Goal: Information Seeking & Learning: Find contact information

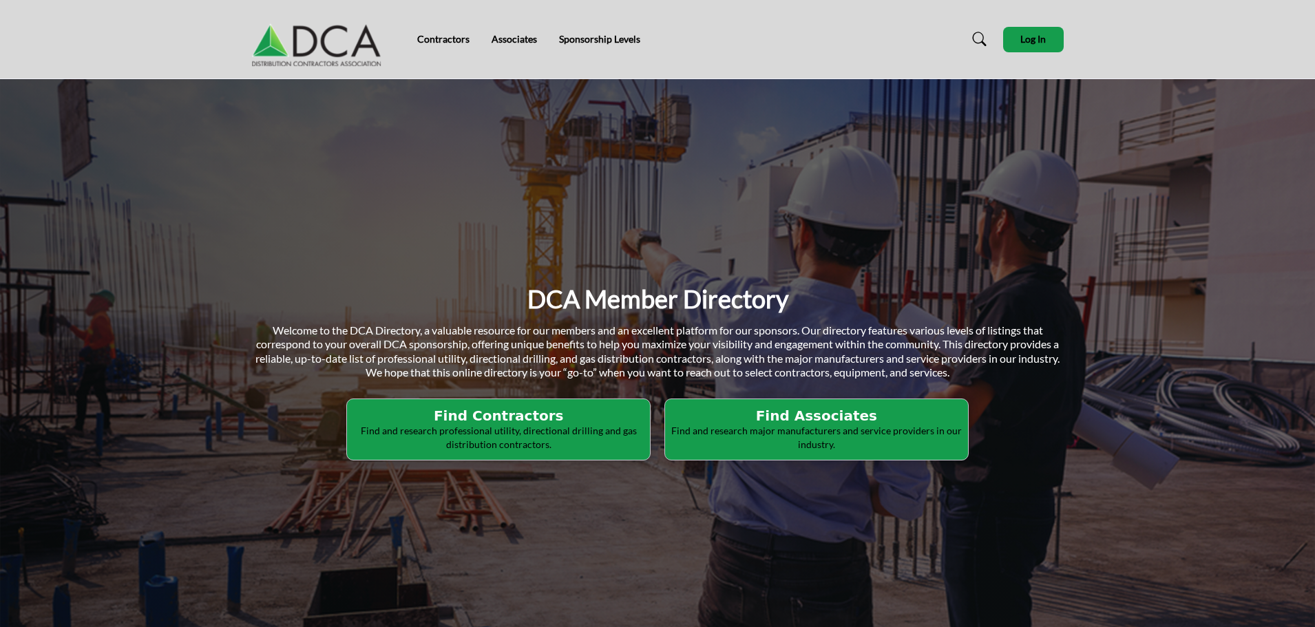
click at [500, 409] on h2 "Find Contractors" at bounding box center [498, 415] width 295 height 17
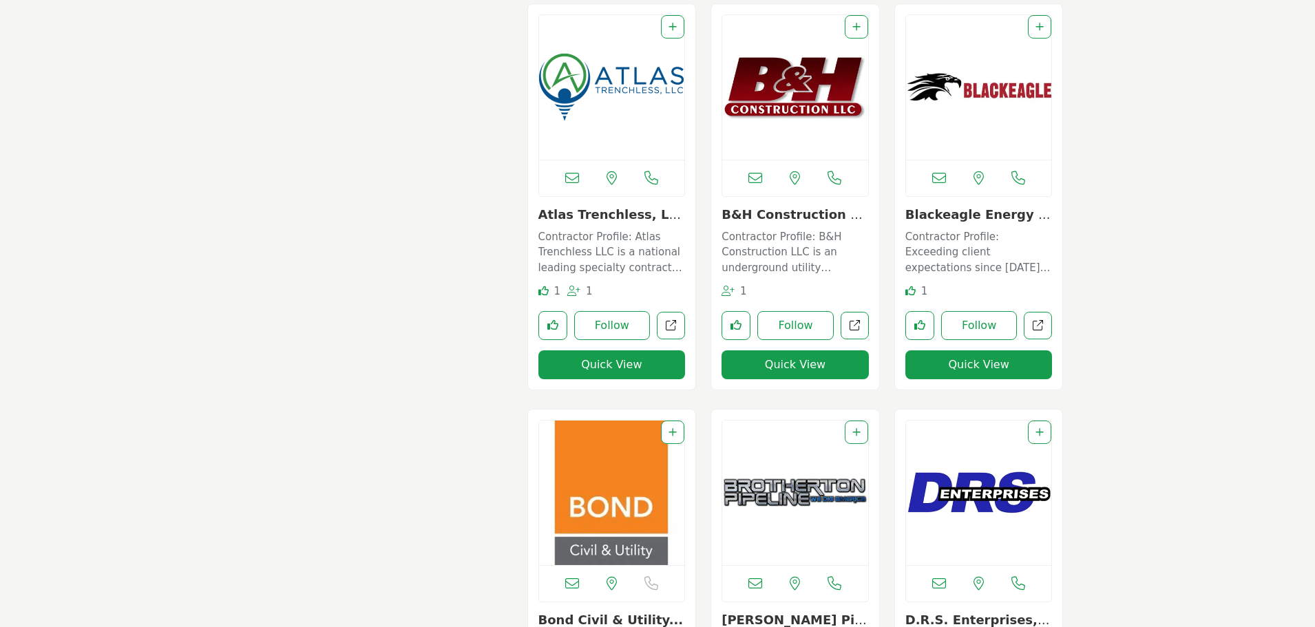
scroll to position [1239, 0]
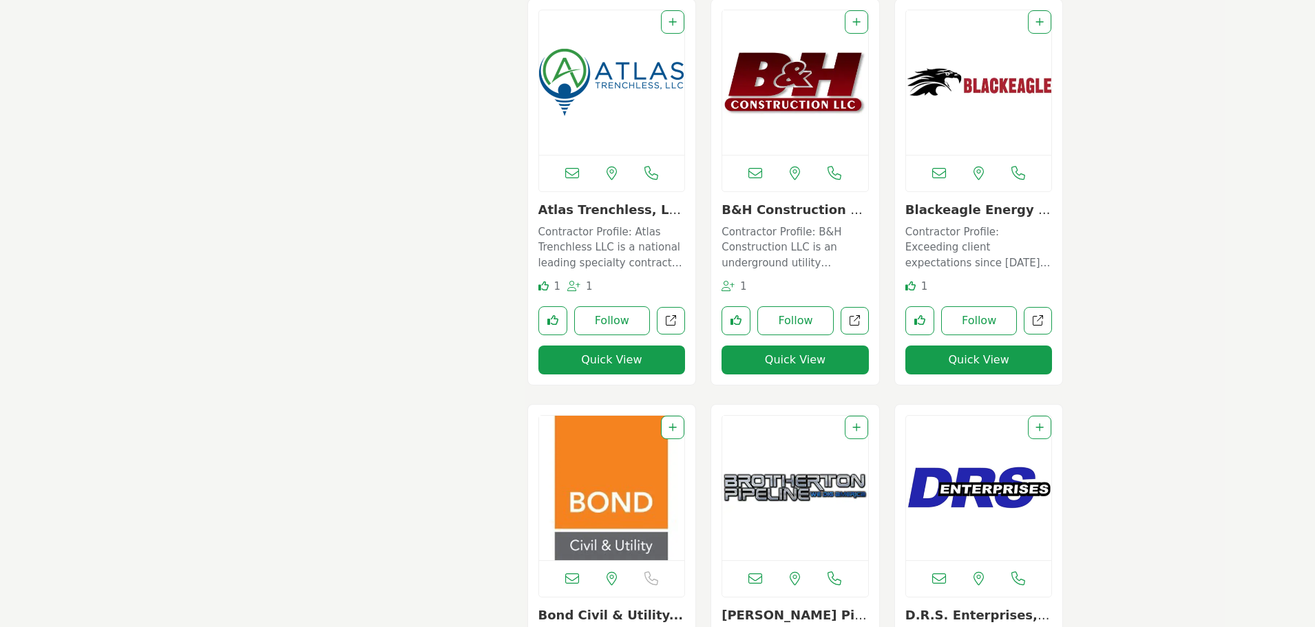
click at [993, 76] on img "Open Listing in new tab" at bounding box center [979, 82] width 146 height 145
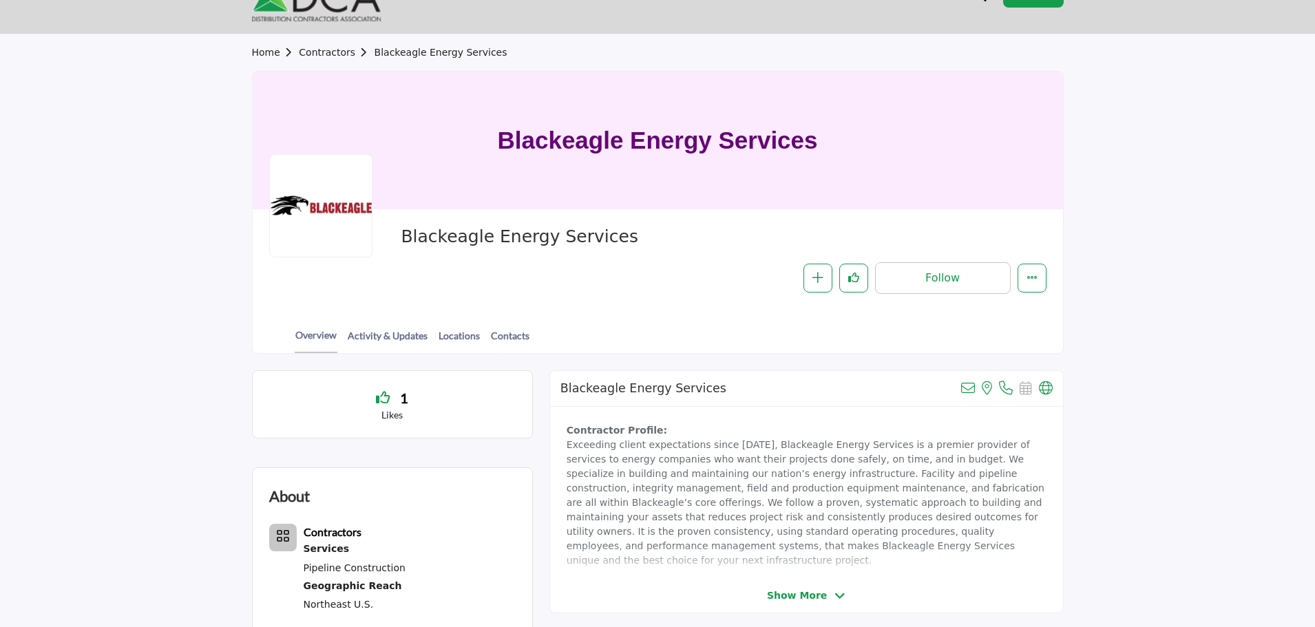
scroll to position [138, 0]
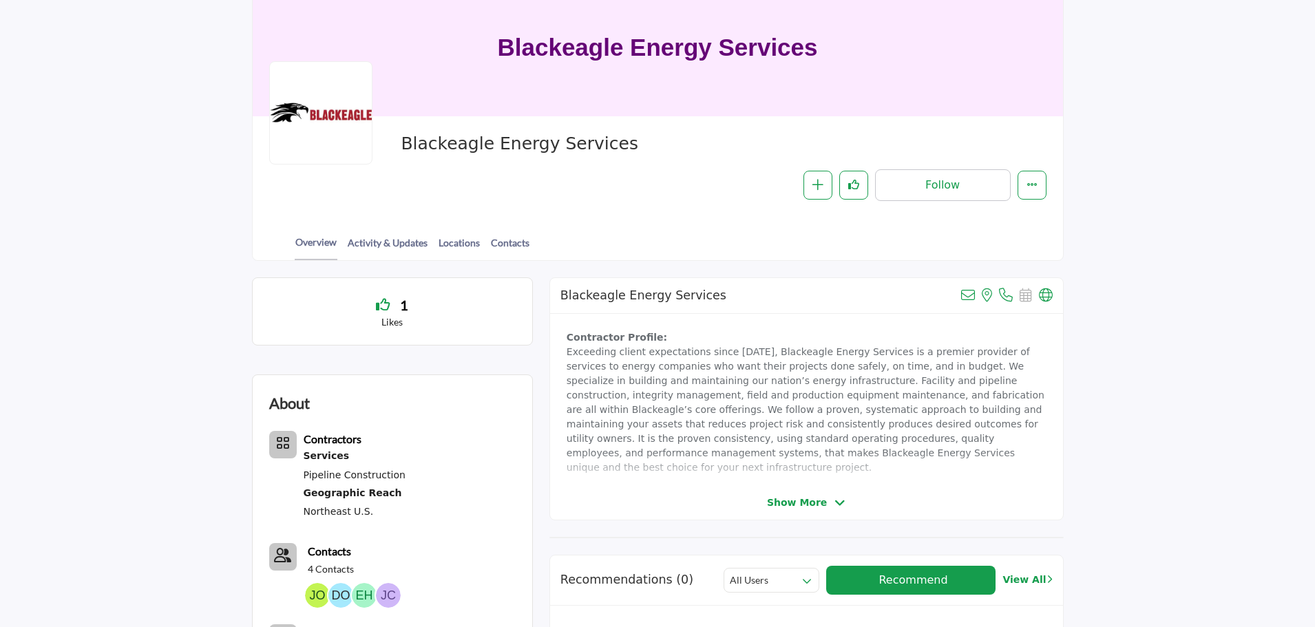
click at [787, 500] on span "Show More" at bounding box center [797, 503] width 60 height 14
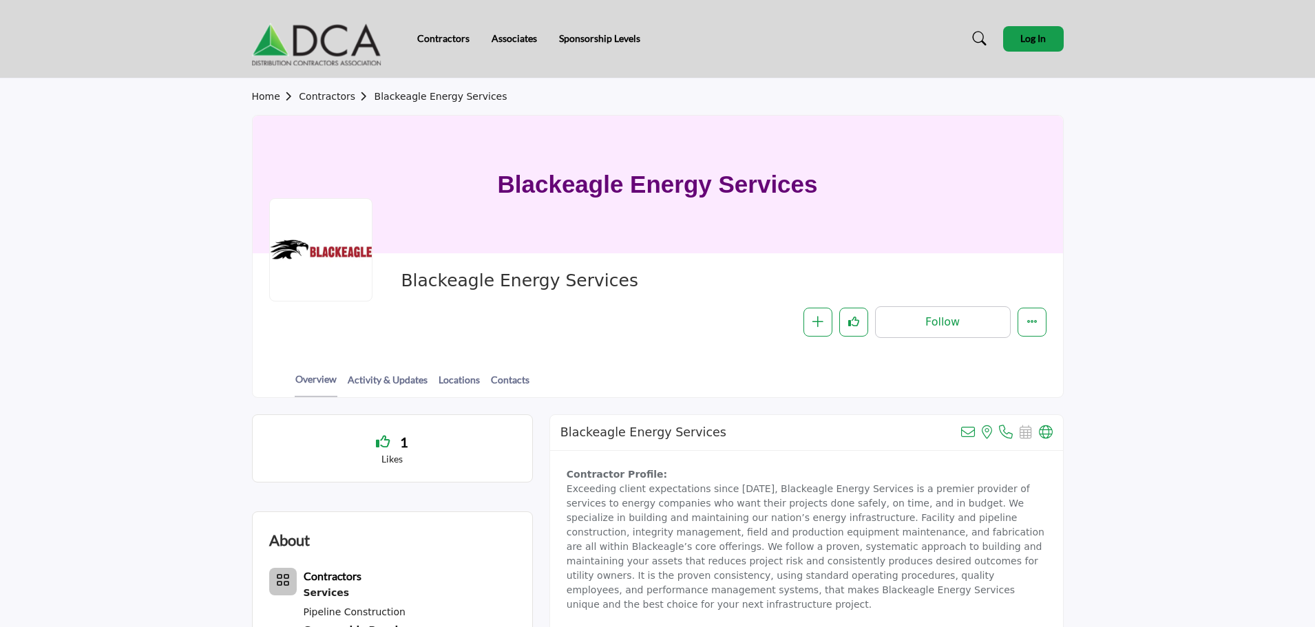
scroll to position [0, 0]
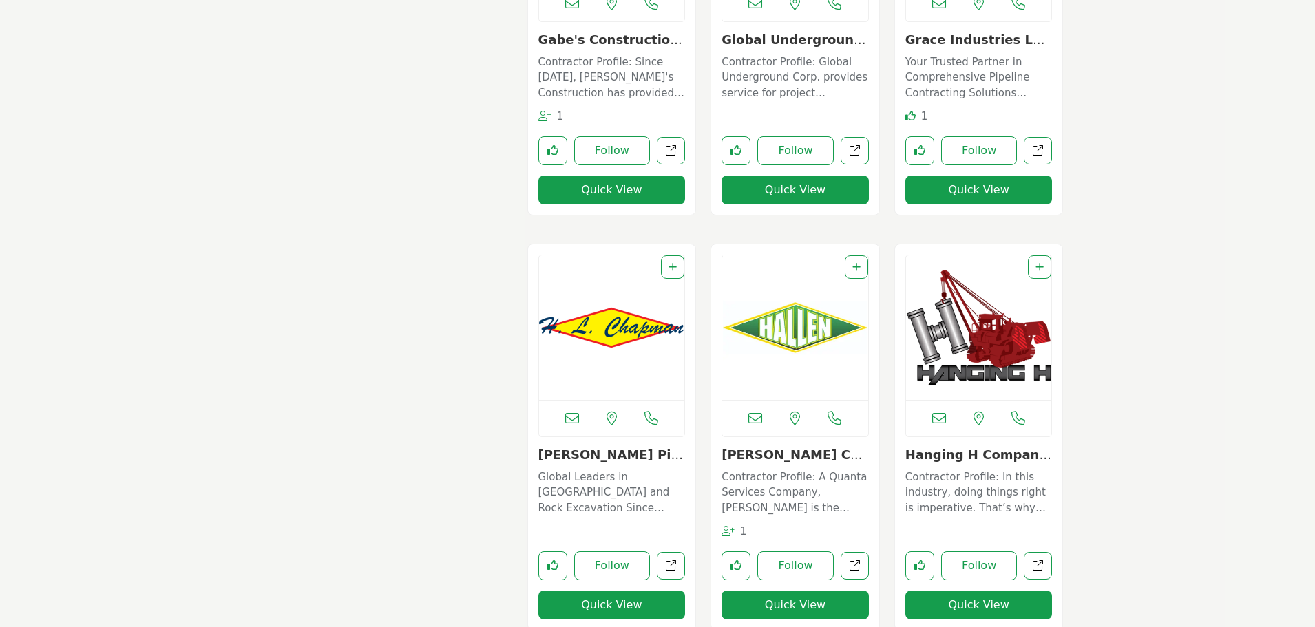
scroll to position [3097, 0]
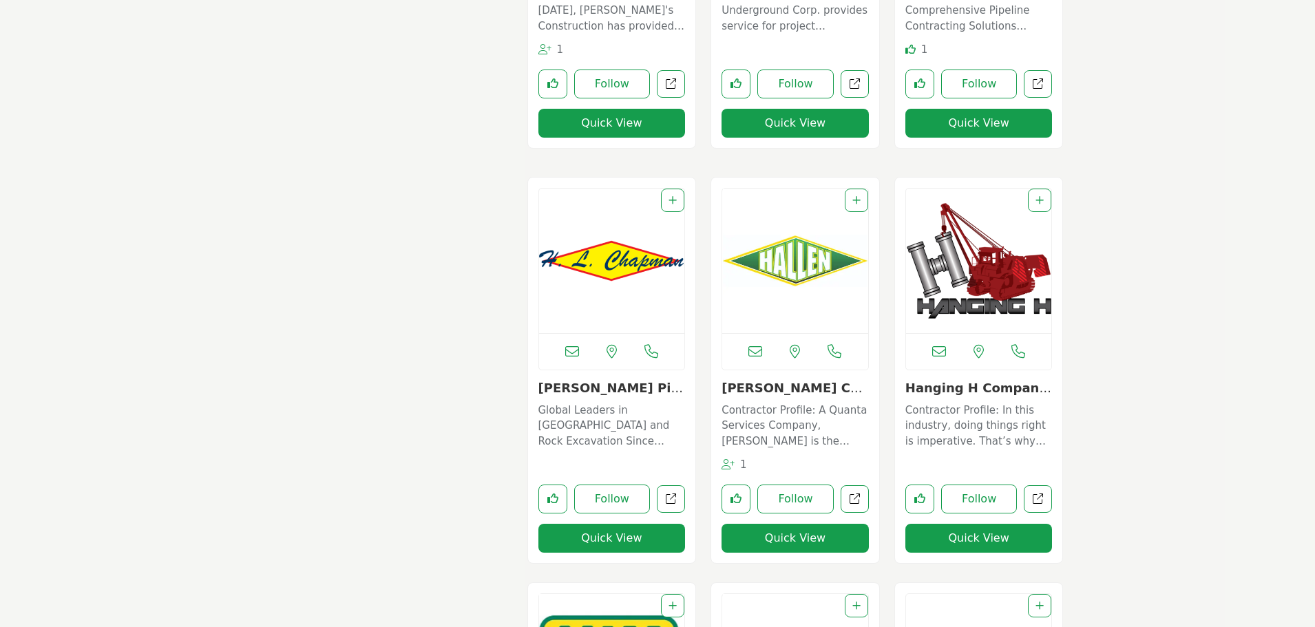
click at [983, 248] on img "Open Listing in new tab" at bounding box center [979, 261] width 146 height 145
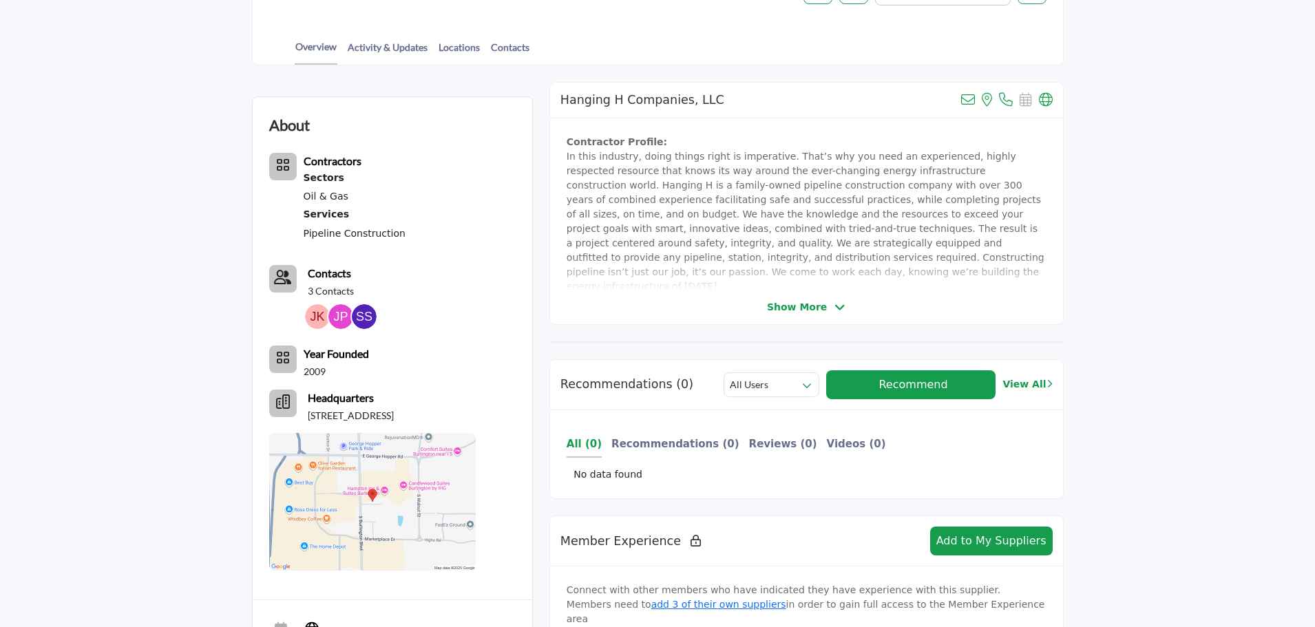
scroll to position [344, 0]
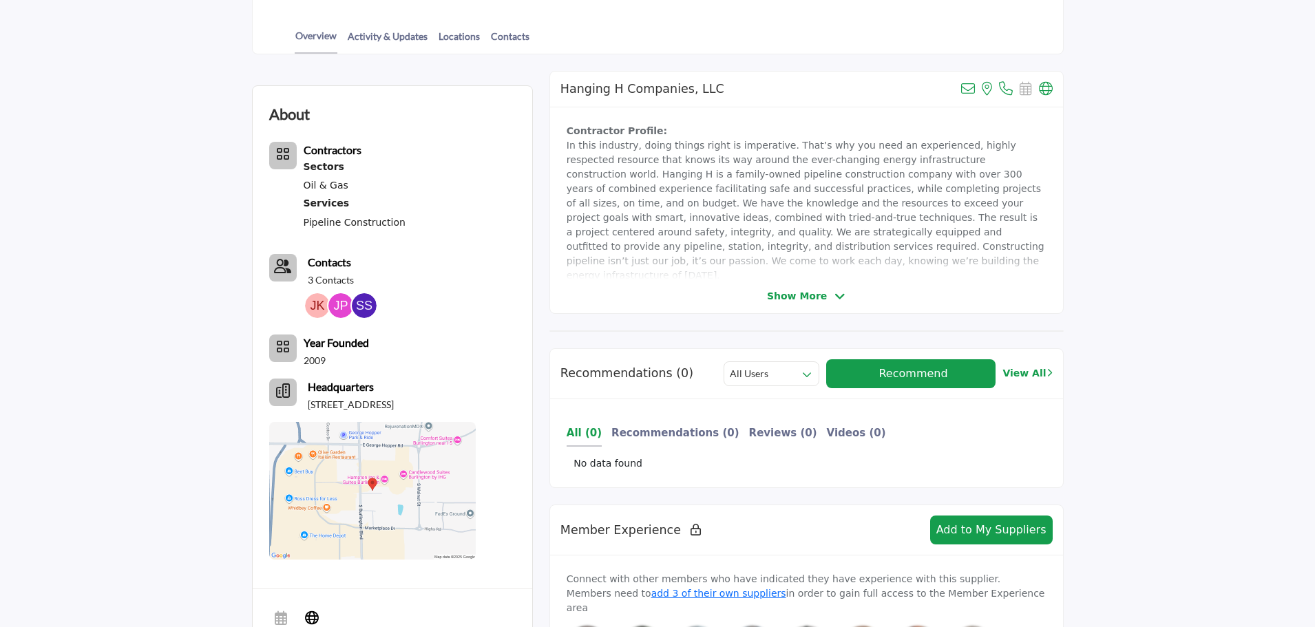
click at [781, 292] on span "Show More" at bounding box center [797, 296] width 60 height 14
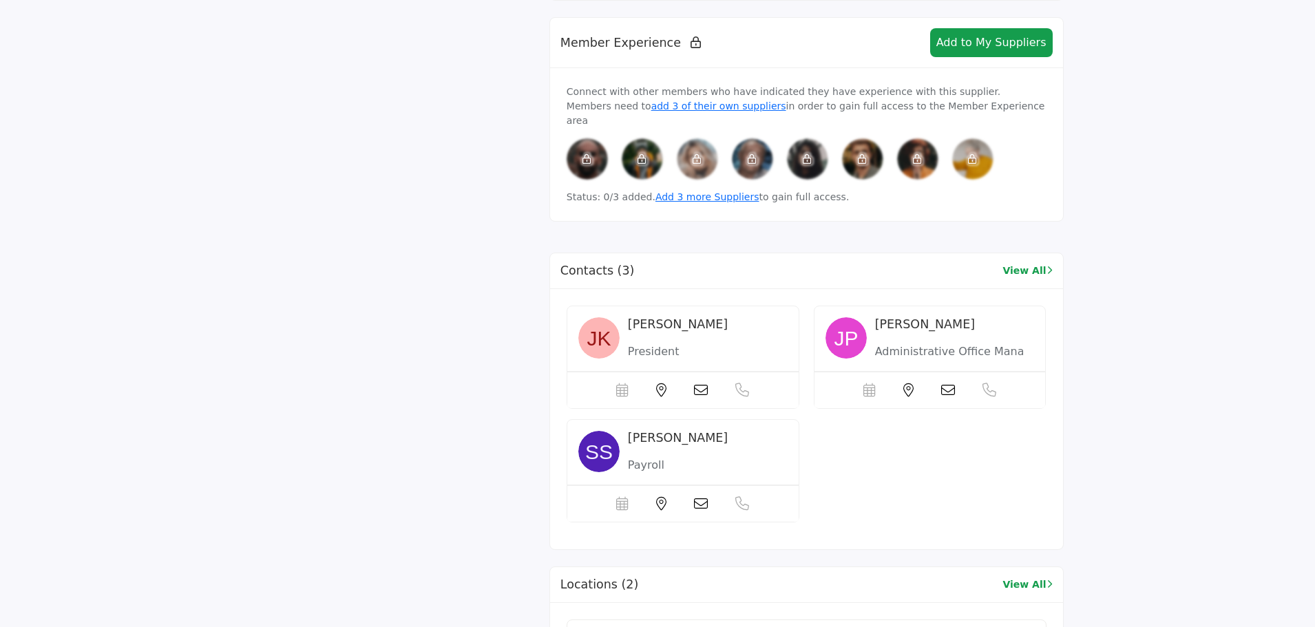
scroll to position [1377, 0]
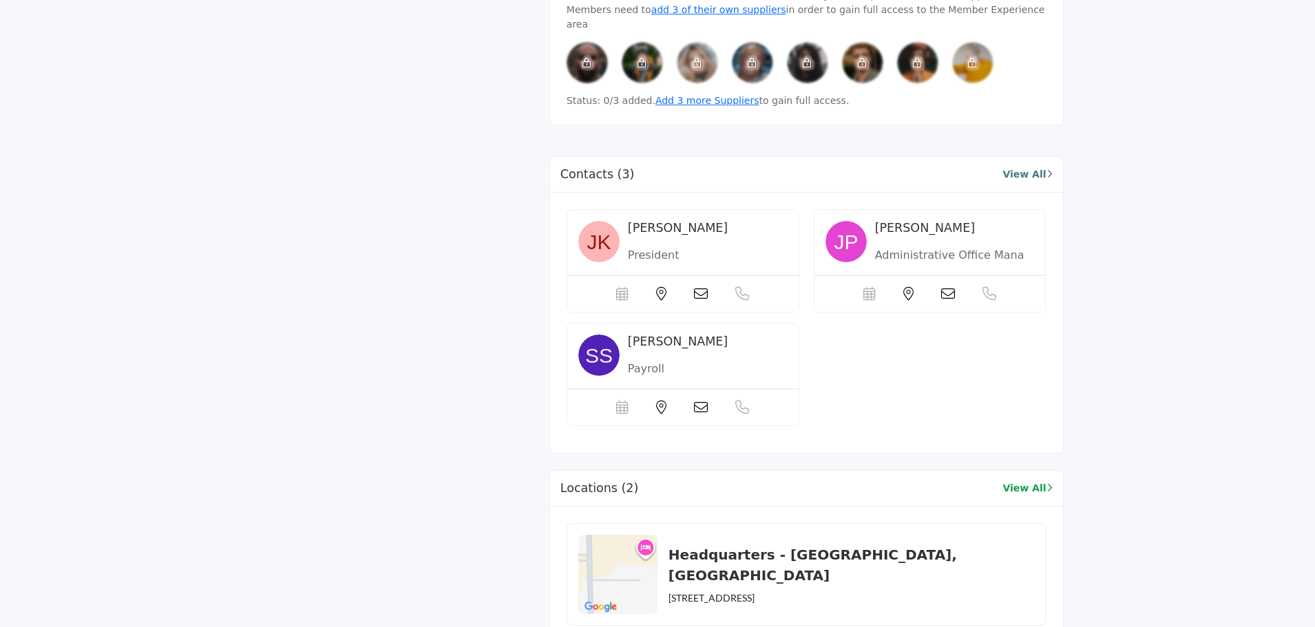
click at [1026, 167] on link "View All" at bounding box center [1027, 174] width 50 height 14
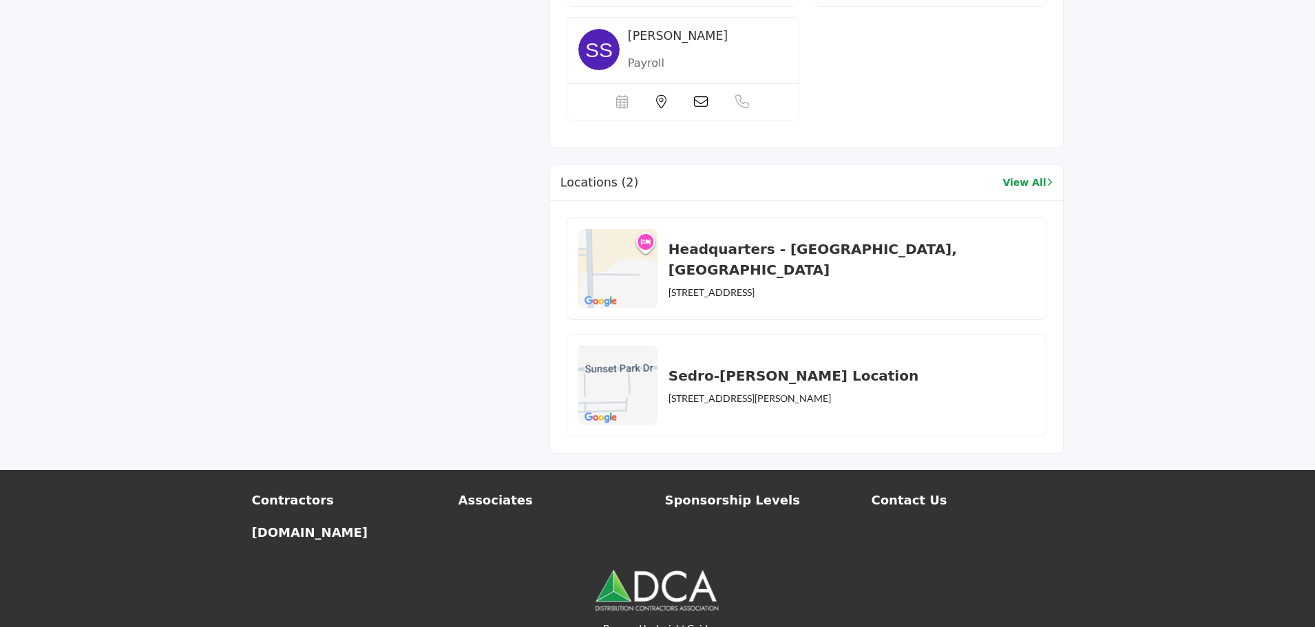
scroll to position [1688, 0]
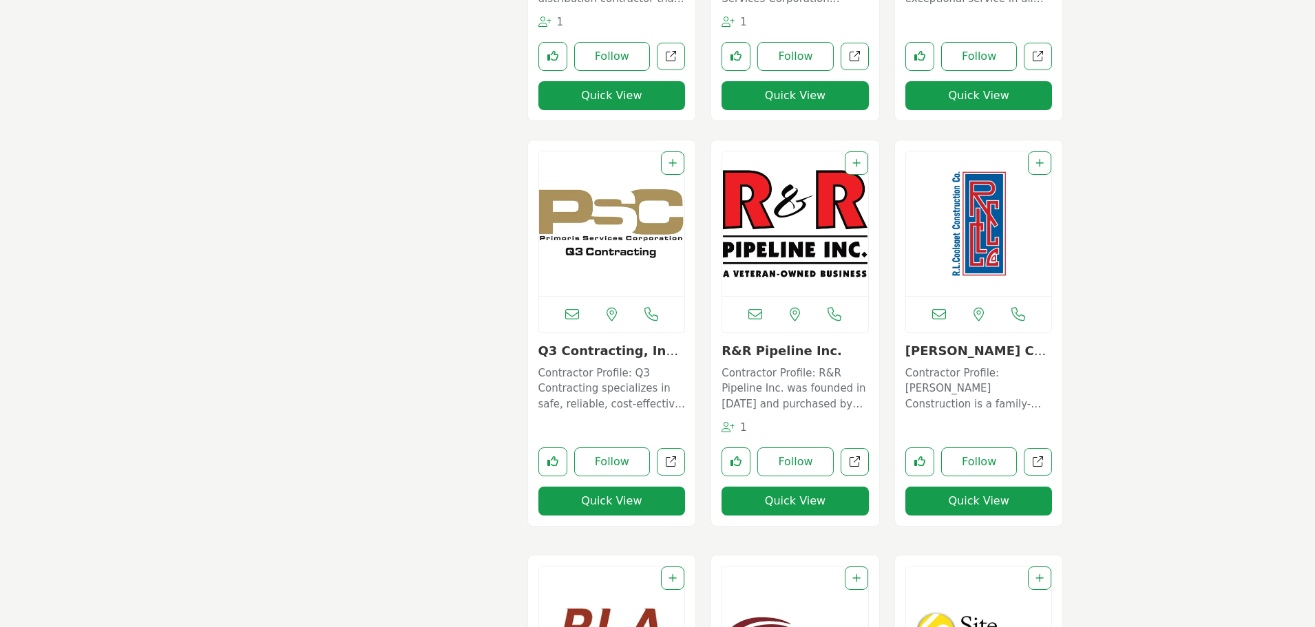
scroll to position [8429, 0]
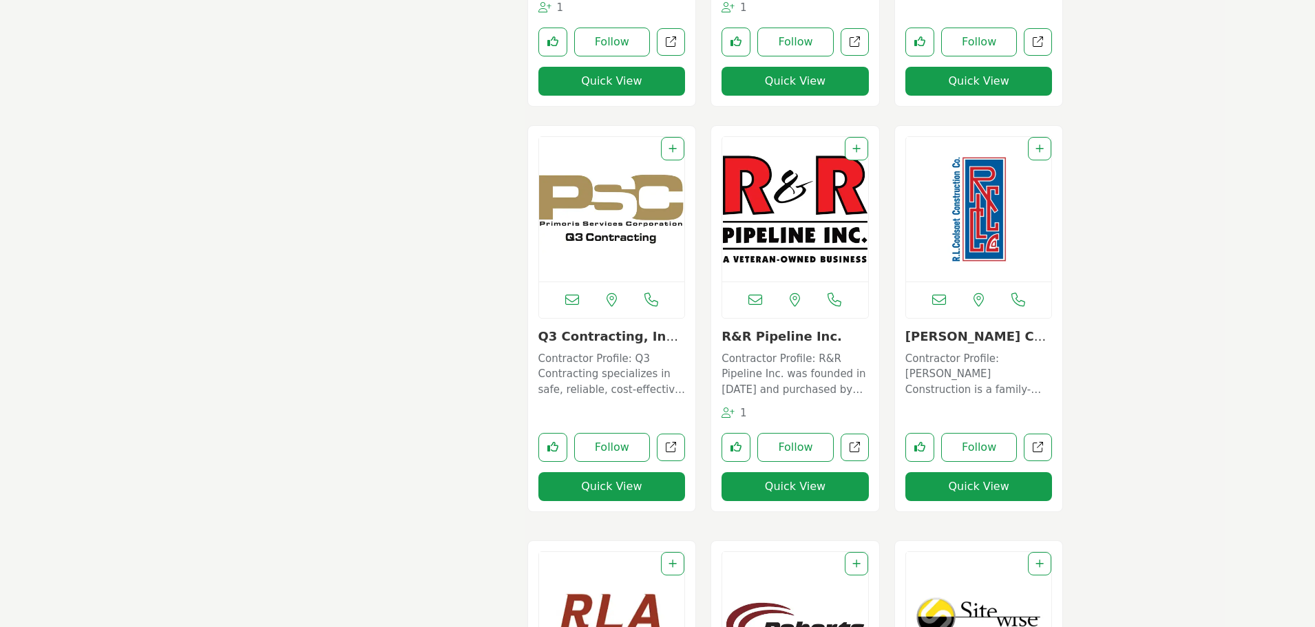
click at [758, 220] on img "Open Listing in new tab" at bounding box center [795, 209] width 146 height 145
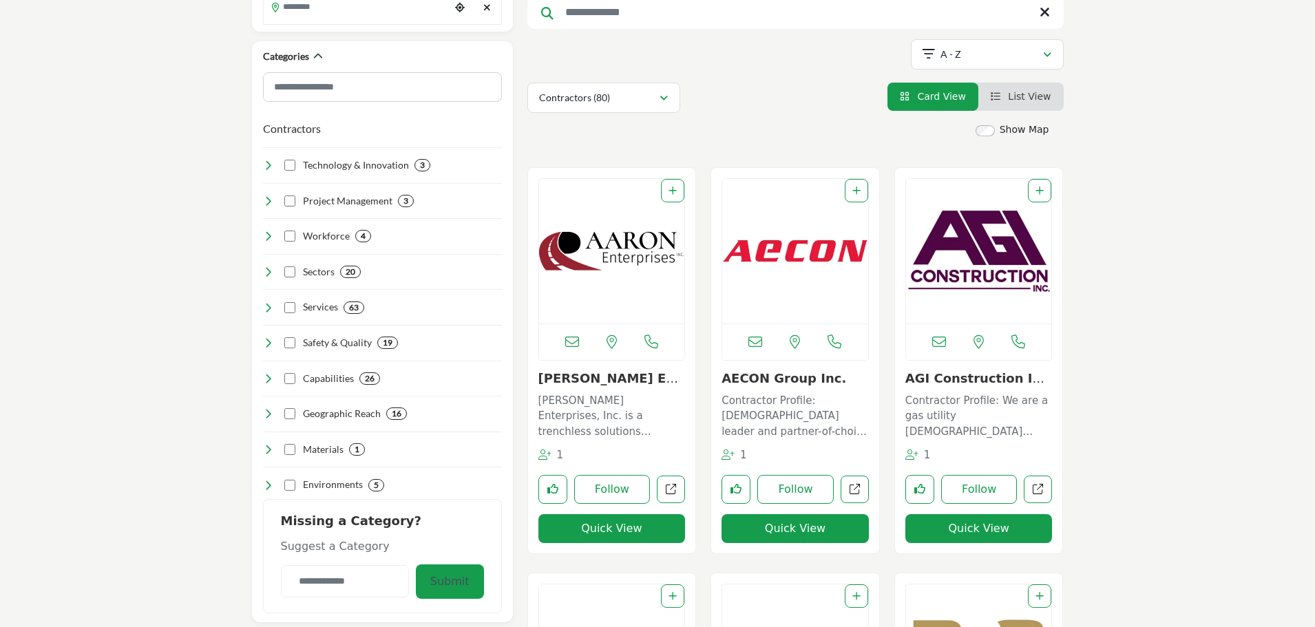
scroll to position [0, 0]
